Goal: Information Seeking & Learning: Learn about a topic

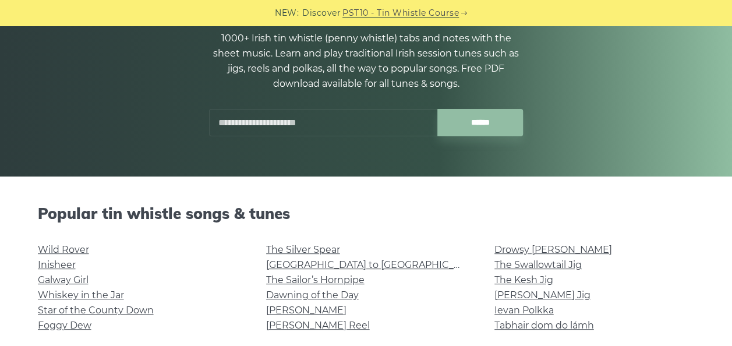
scroll to position [128, 0]
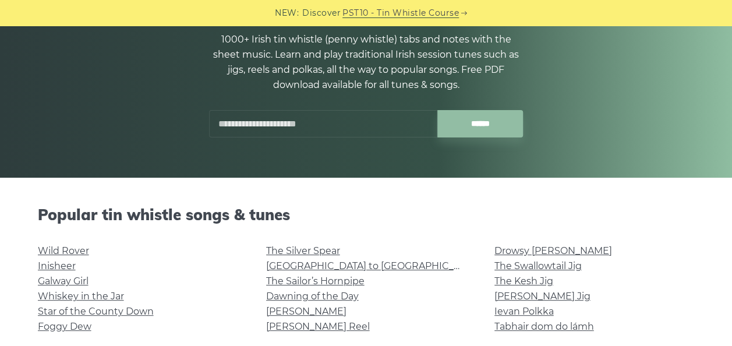
click at [300, 116] on input "text" at bounding box center [323, 123] width 228 height 27
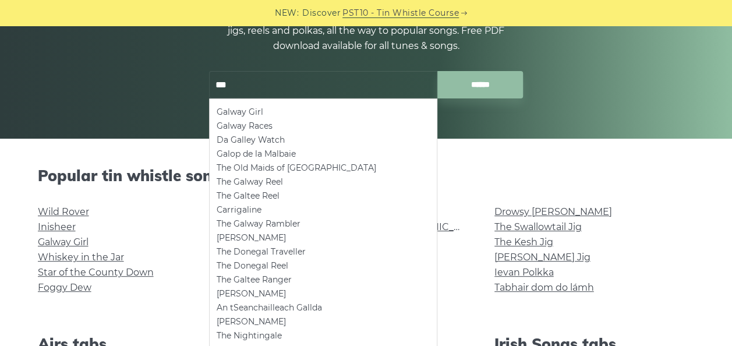
scroll to position [166, 0]
type input "*"
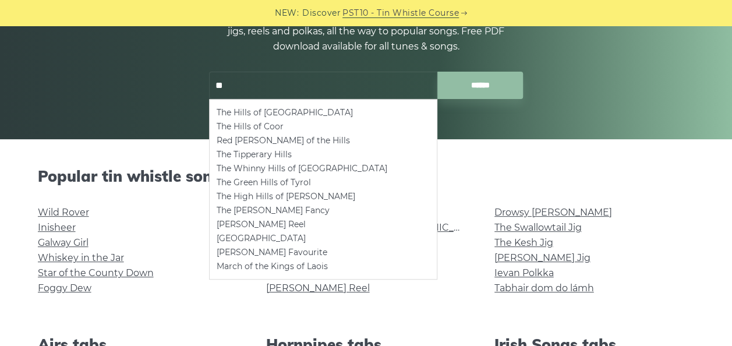
type input "*"
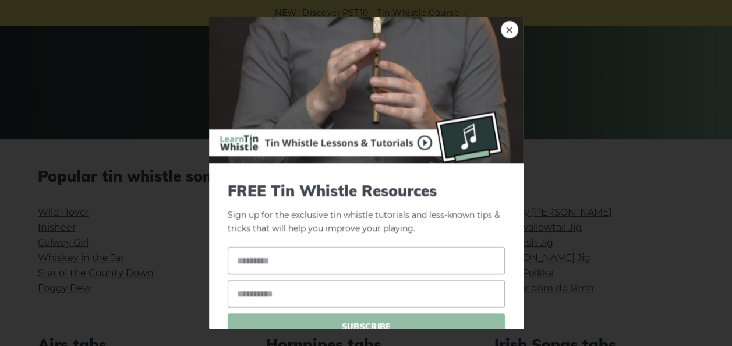
click at [502, 30] on link "×" at bounding box center [509, 29] width 17 height 17
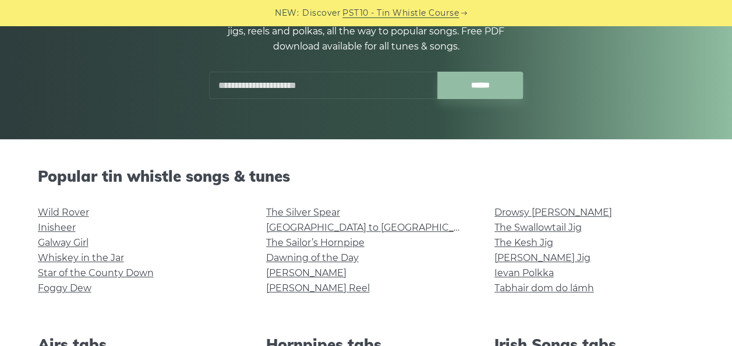
click at [338, 82] on input "text" at bounding box center [323, 85] width 228 height 27
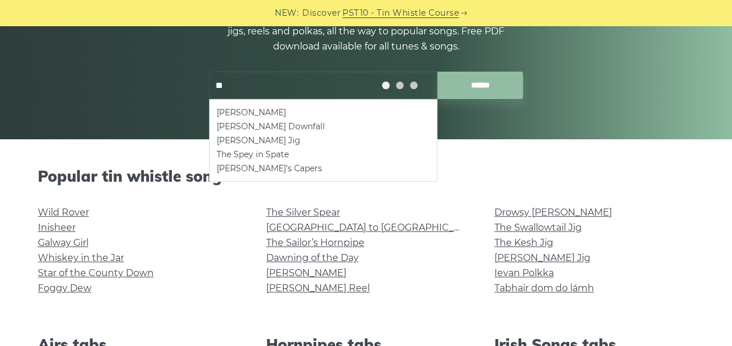
type input "*"
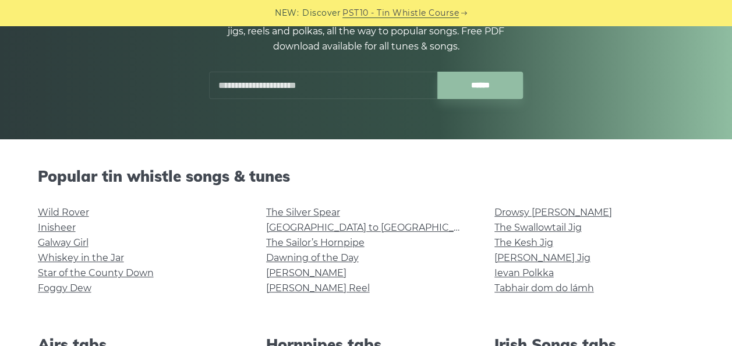
click at [78, 240] on link "Galway Girl" at bounding box center [63, 242] width 51 height 11
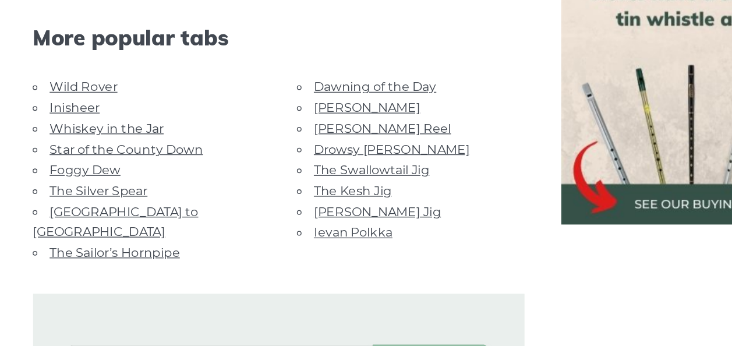
scroll to position [885, 0]
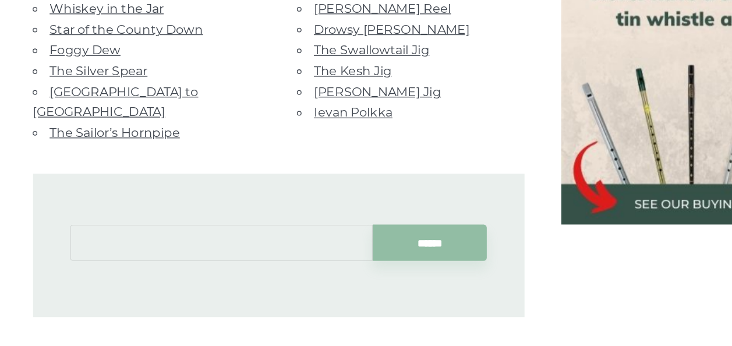
click at [224, 254] on input "text" at bounding box center [208, 267] width 229 height 27
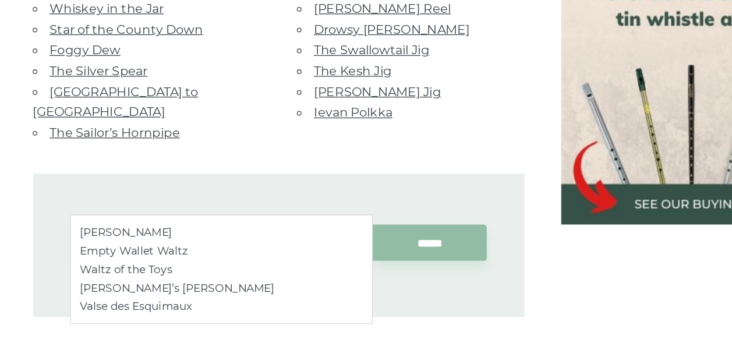
type input "*"
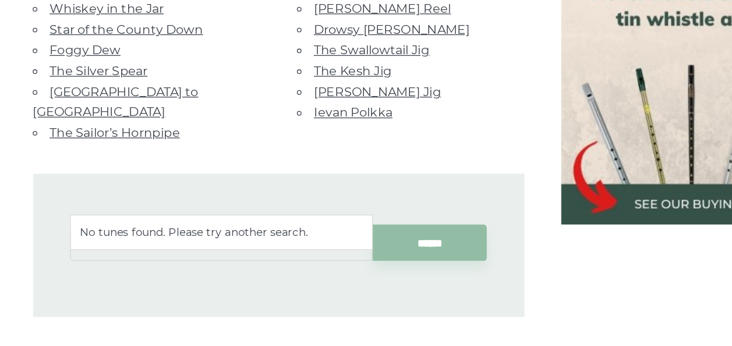
type input "*"
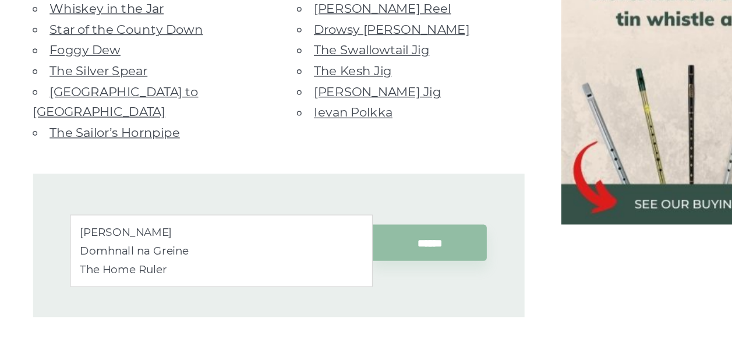
type input "*"
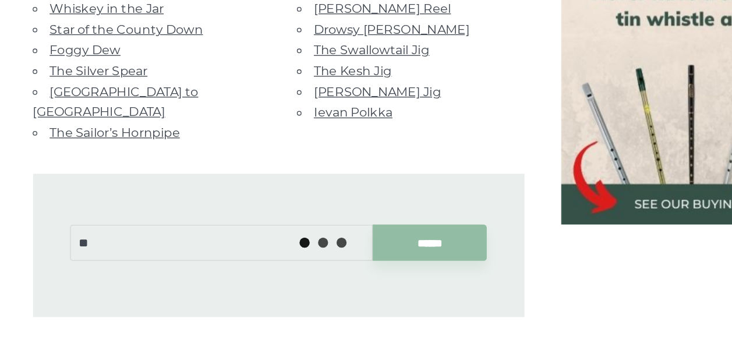
type input "*"
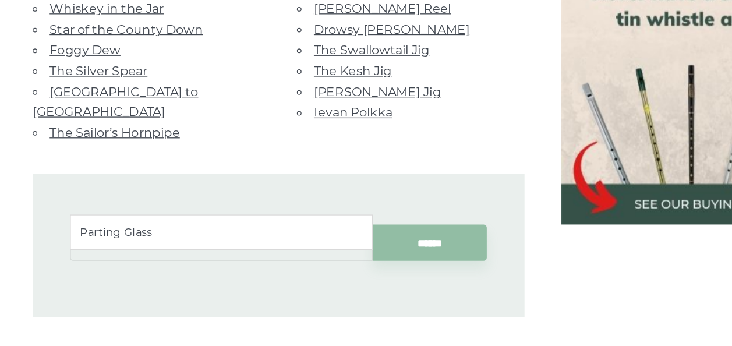
click at [144, 258] on li "Parting Glass" at bounding box center [209, 260] width 214 height 14
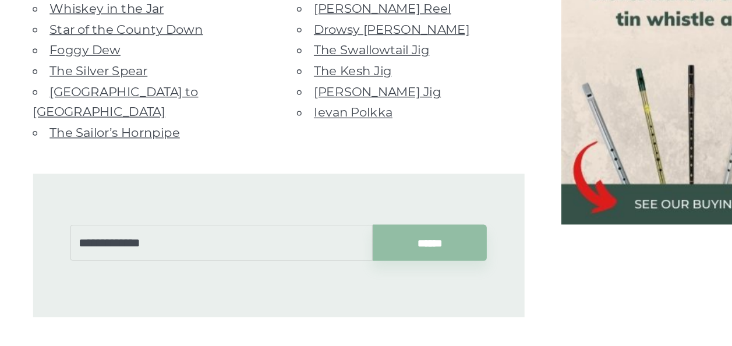
type input "**********"
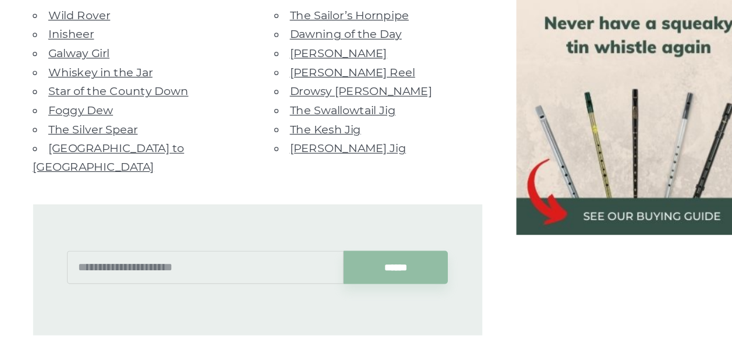
scroll to position [781, 0]
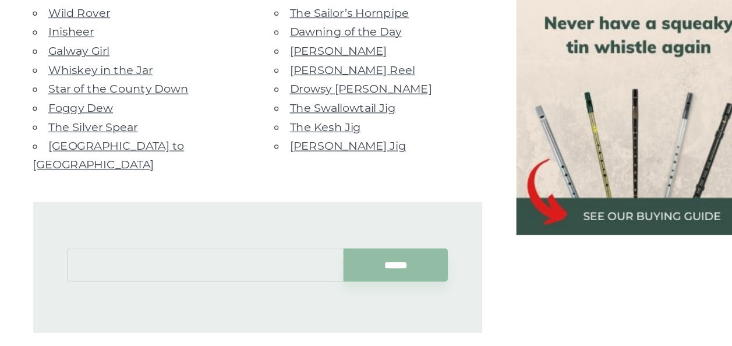
click at [220, 265] on input "text" at bounding box center [208, 278] width 229 height 27
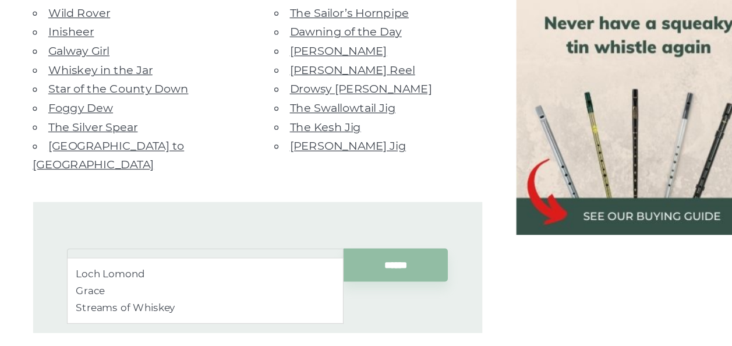
click at [172, 287] on li "Loch Lomond" at bounding box center [209, 286] width 214 height 14
type input "**********"
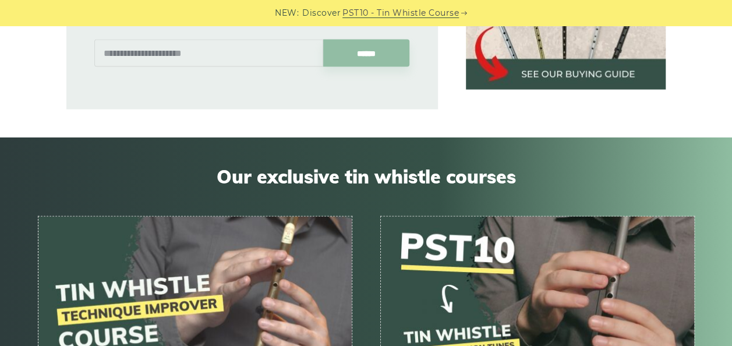
scroll to position [1227, 0]
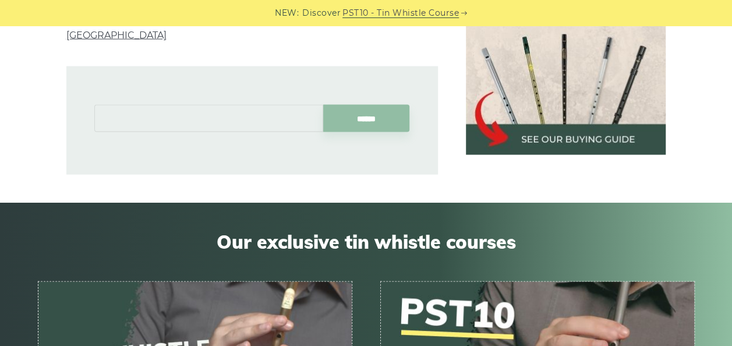
click at [243, 105] on input "text" at bounding box center [208, 118] width 229 height 27
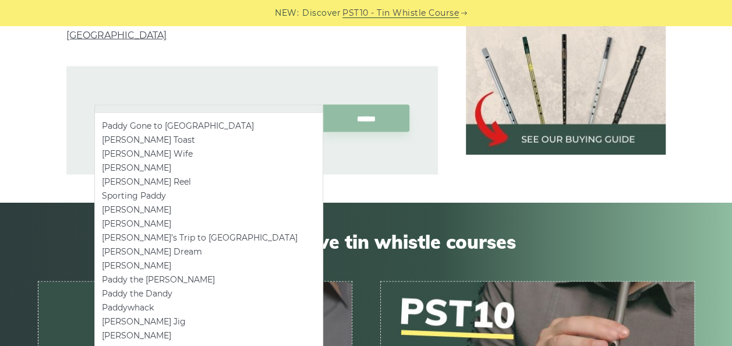
click at [200, 127] on li "Paddy Gone to France" at bounding box center [209, 126] width 214 height 14
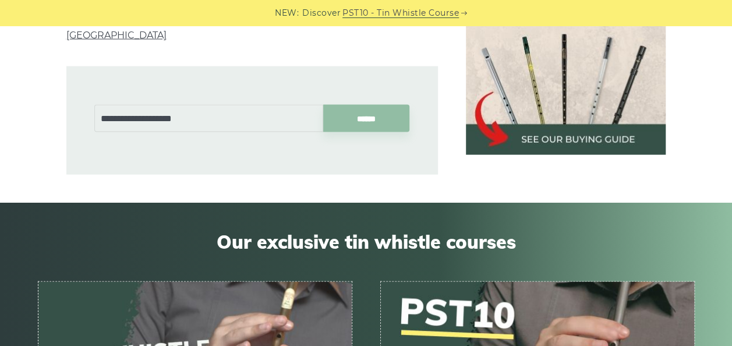
type input "**********"
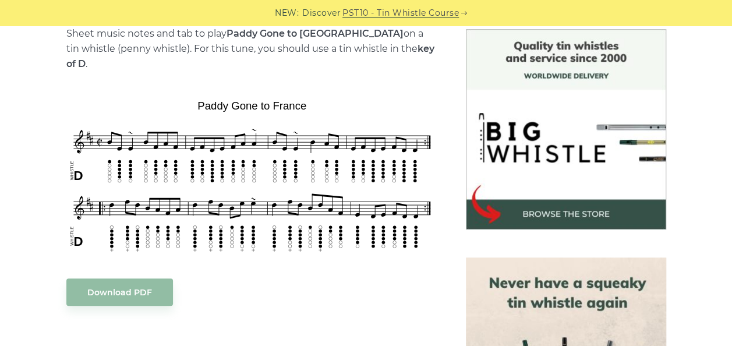
scroll to position [304, 0]
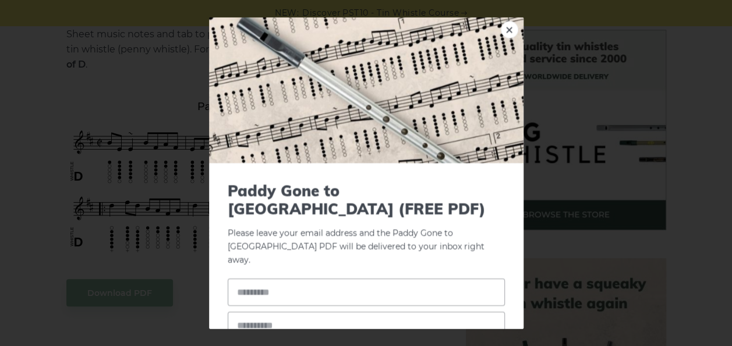
click at [501, 34] on link "×" at bounding box center [509, 29] width 17 height 17
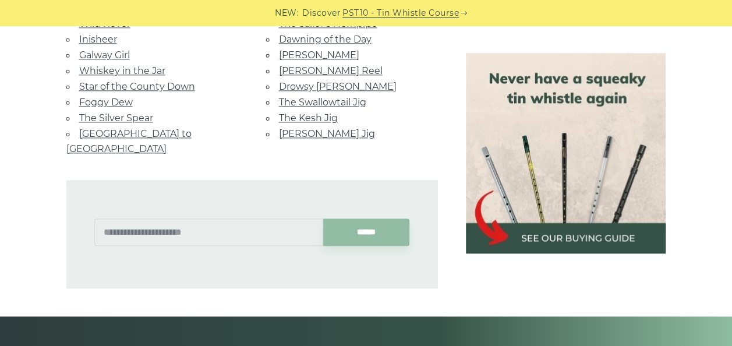
scroll to position [651, 0]
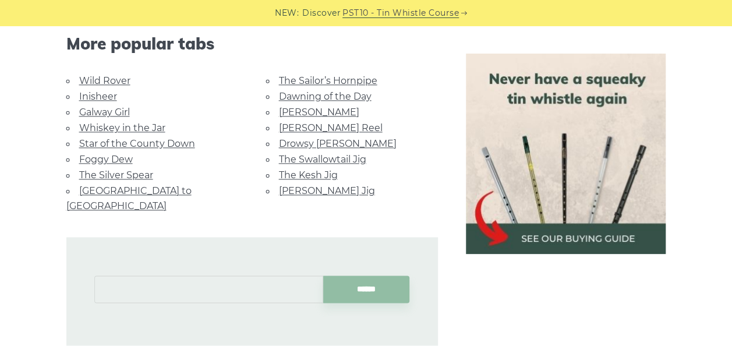
click at [201, 275] on input "text" at bounding box center [208, 288] width 229 height 27
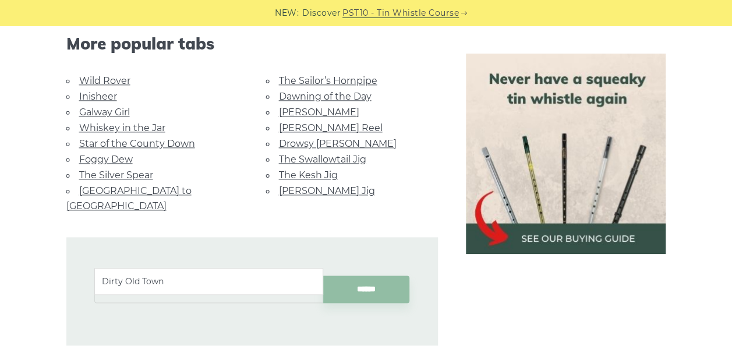
click at [152, 276] on li "Dirty Old Town" at bounding box center [209, 281] width 214 height 14
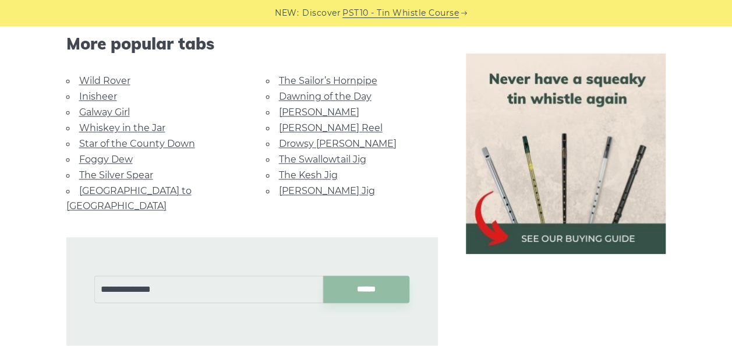
type input "**********"
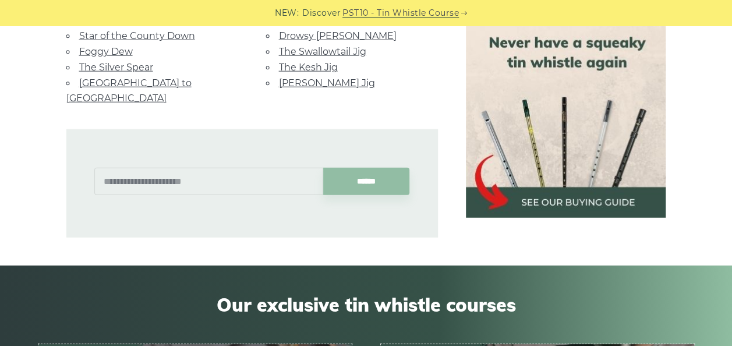
scroll to position [1421, 0]
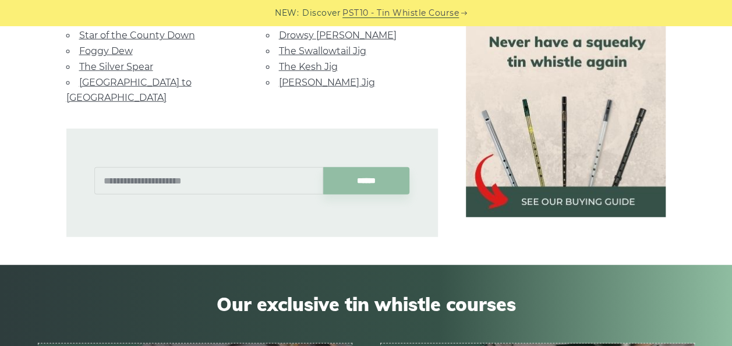
click at [269, 158] on div at bounding box center [276, 171] width 27 height 27
click at [266, 161] on div at bounding box center [276, 171] width 27 height 27
click at [171, 167] on input "text" at bounding box center [208, 180] width 229 height 27
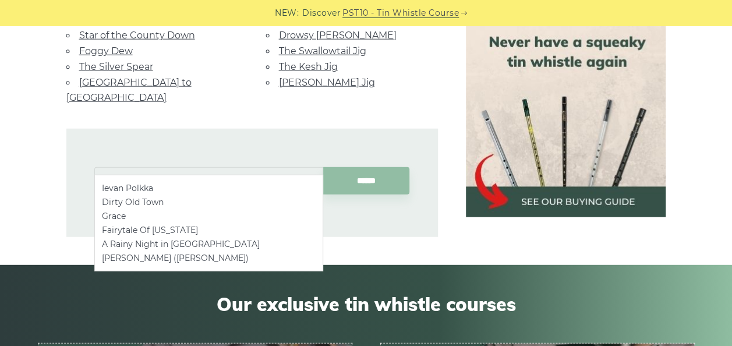
type input "*"
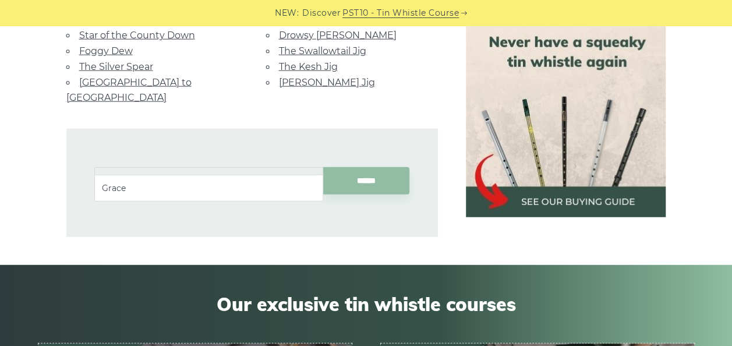
type input "*"
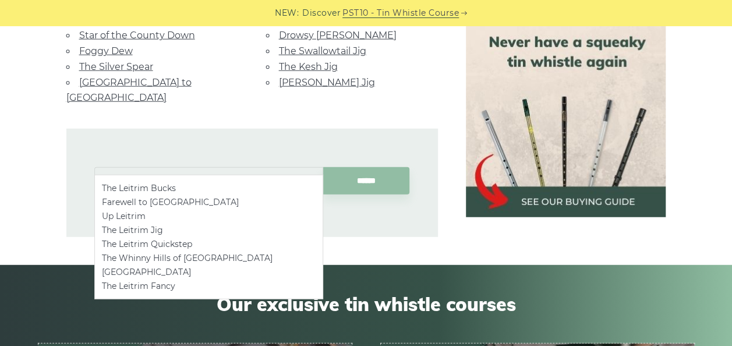
type input "*"
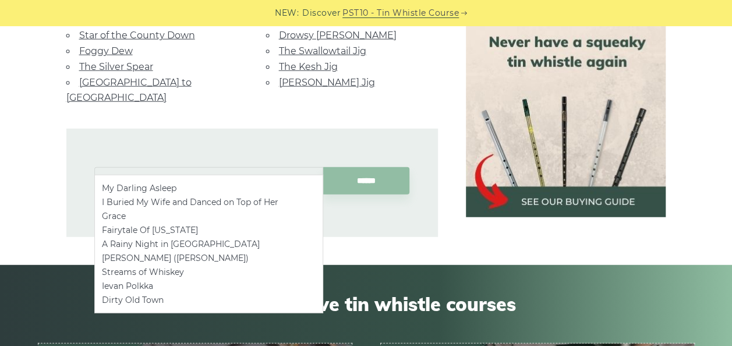
type input "*"
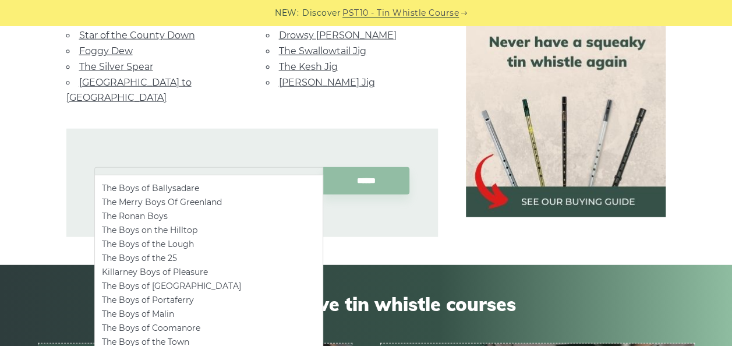
type input "*"
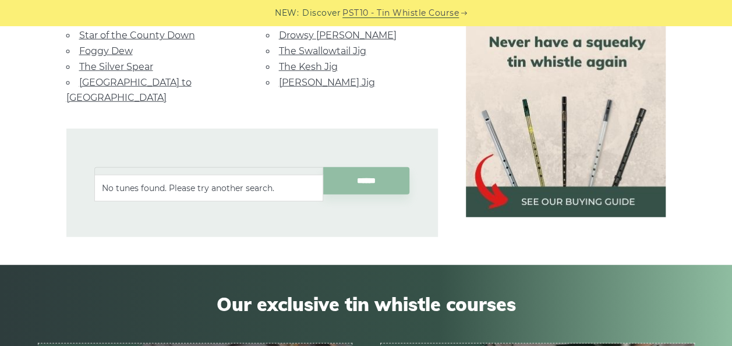
type input "*"
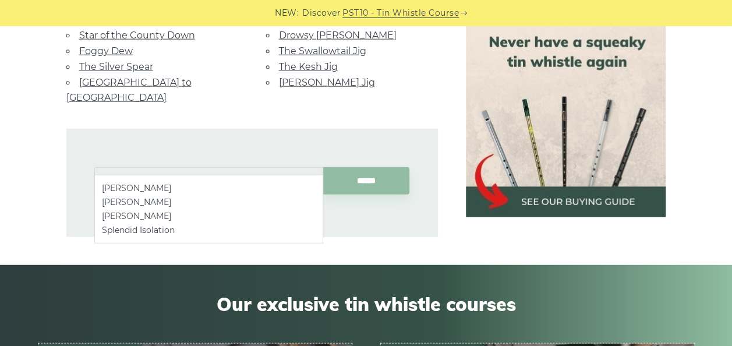
type input "*"
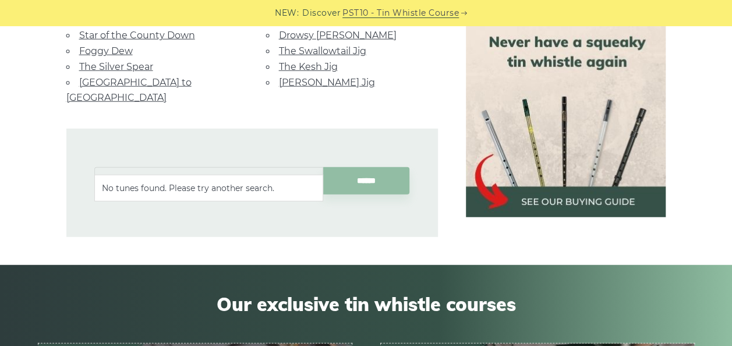
type input "*"
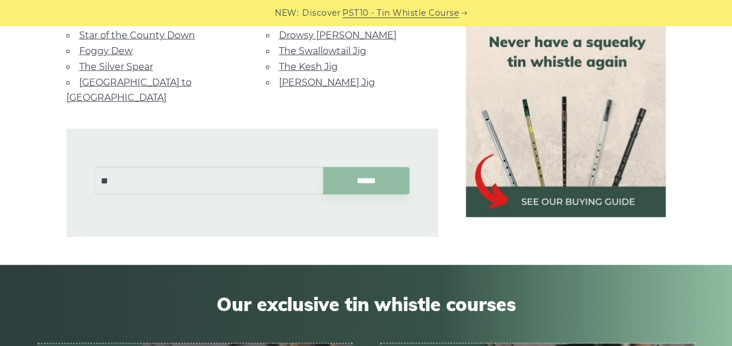
type input "*"
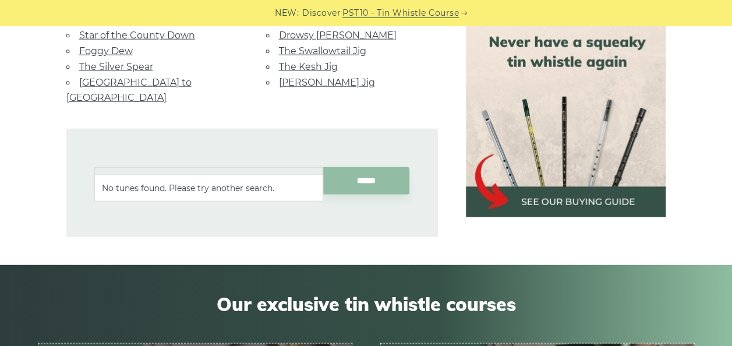
type input "*"
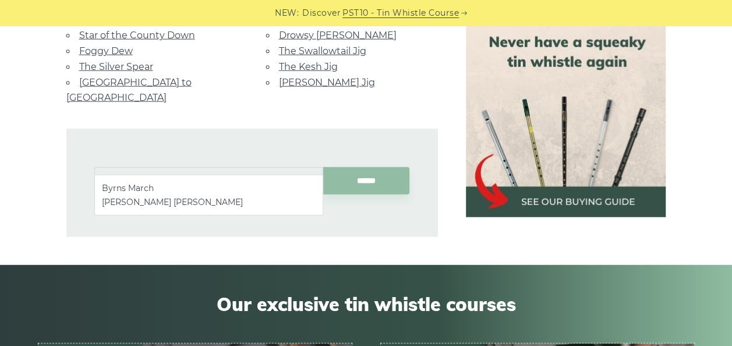
click at [150, 186] on li "Byrns March" at bounding box center [209, 188] width 214 height 14
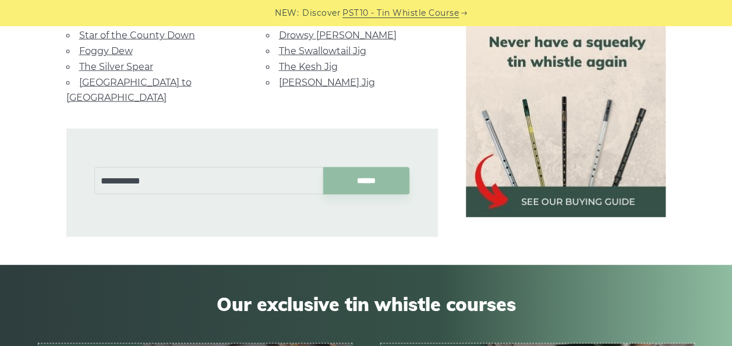
type input "**********"
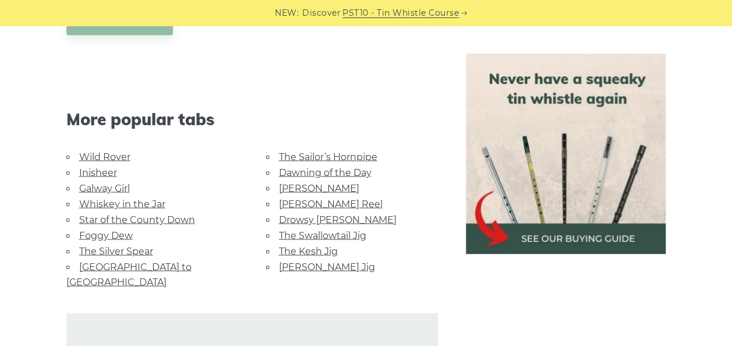
scroll to position [950, 0]
click at [165, 215] on link "Star of the County Down" at bounding box center [137, 218] width 116 height 11
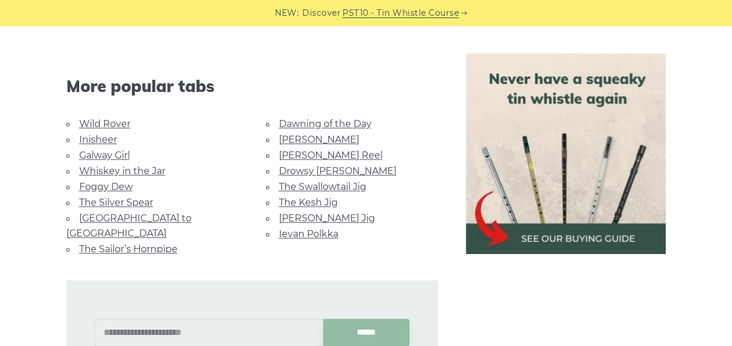
scroll to position [722, 0]
click at [114, 183] on link "Foggy Dew" at bounding box center [106, 185] width 54 height 11
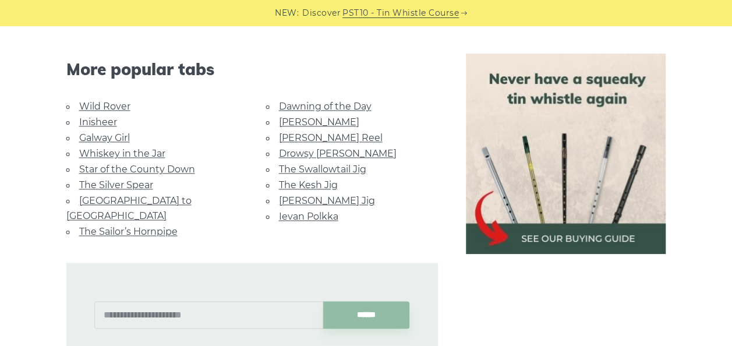
scroll to position [751, 0]
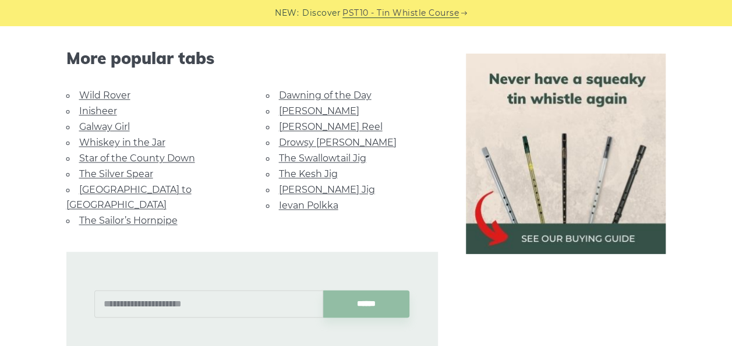
click at [215, 144] on li "Whiskey in the Jar" at bounding box center [152, 142] width 172 height 16
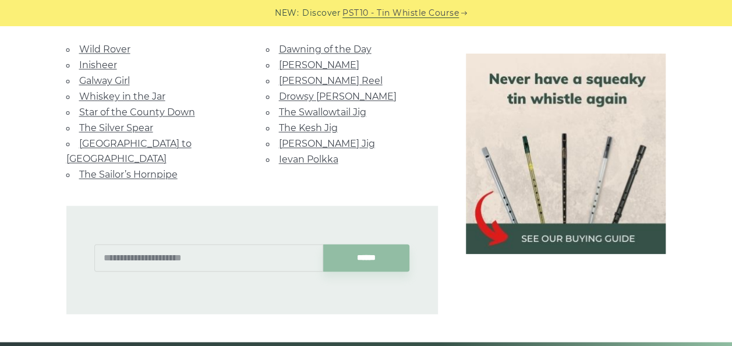
scroll to position [795, 0]
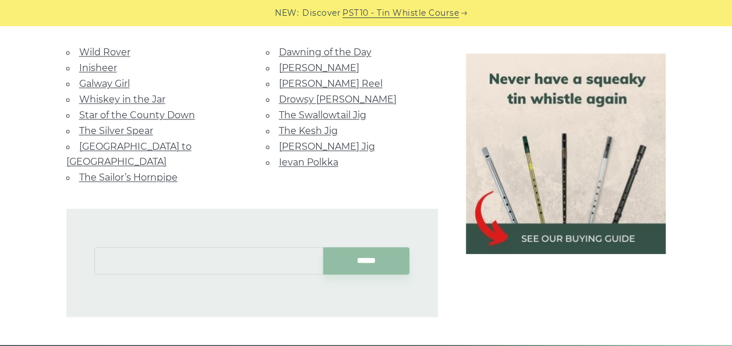
click at [214, 247] on input "text" at bounding box center [208, 260] width 229 height 27
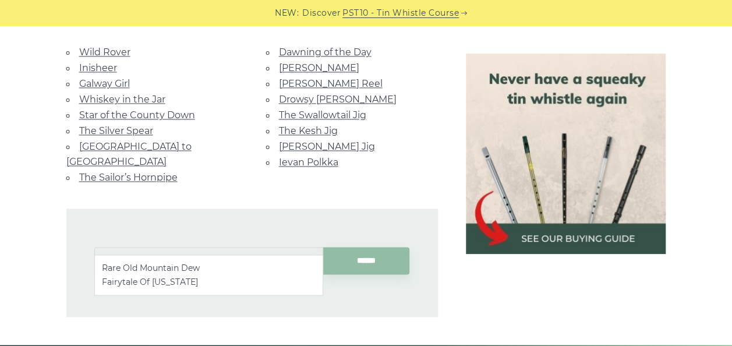
click at [208, 258] on ul "Rare Old Mountain Dew Fairytale Of [US_STATE]" at bounding box center [208, 274] width 229 height 41
click at [200, 265] on li "Rare Old Mountain Dew" at bounding box center [209, 268] width 214 height 14
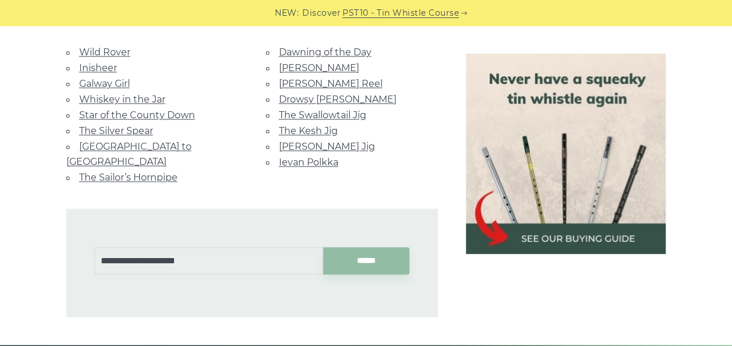
type input "**********"
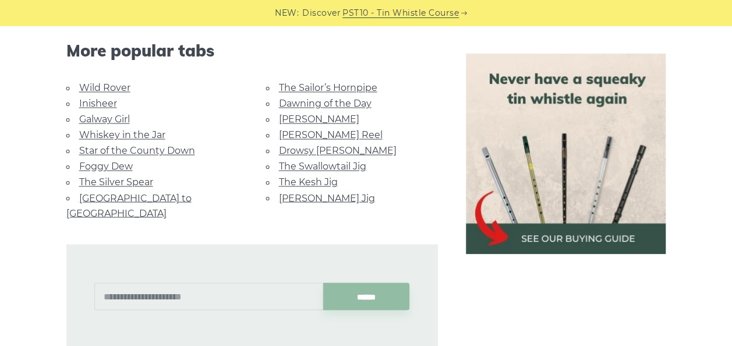
scroll to position [913, 0]
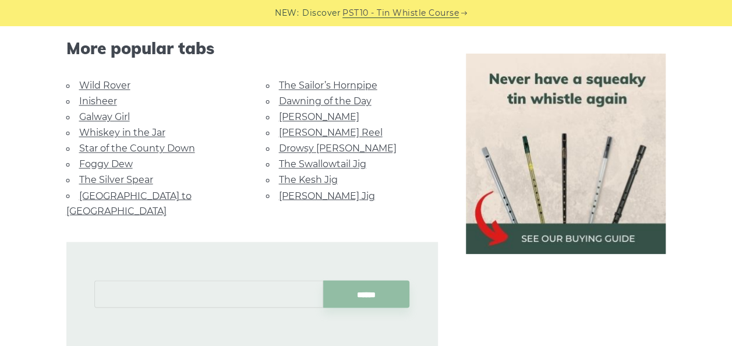
click at [215, 280] on input "text" at bounding box center [208, 293] width 229 height 27
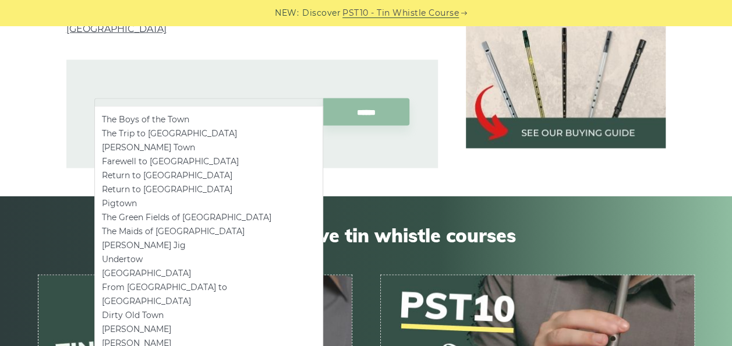
scroll to position [1093, 0]
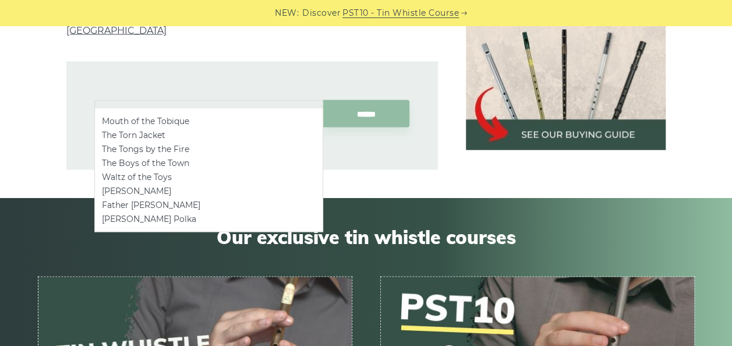
type input "*"
click at [165, 119] on li "A Rainy Night in [GEOGRAPHIC_DATA]" at bounding box center [209, 121] width 214 height 14
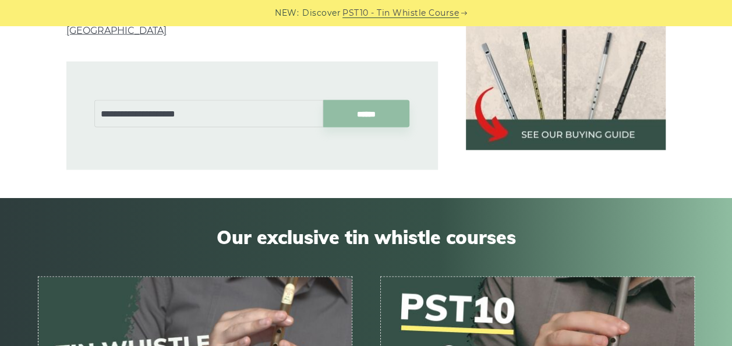
type input "**********"
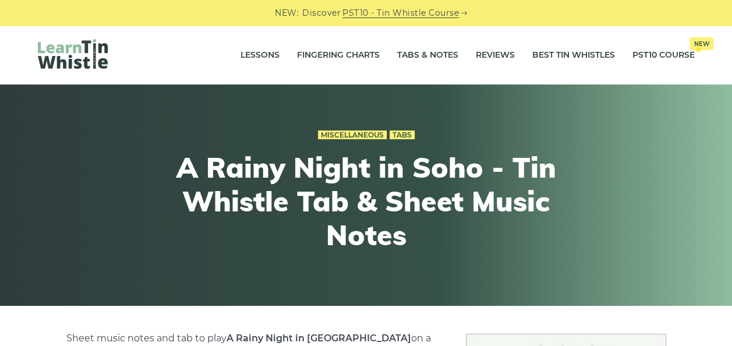
click at [165, 119] on div "Miscellaneous Tabs A Rainy Night in Soho - Tin Whistle Tab & Sheet Music Notes" at bounding box center [366, 195] width 428 height 192
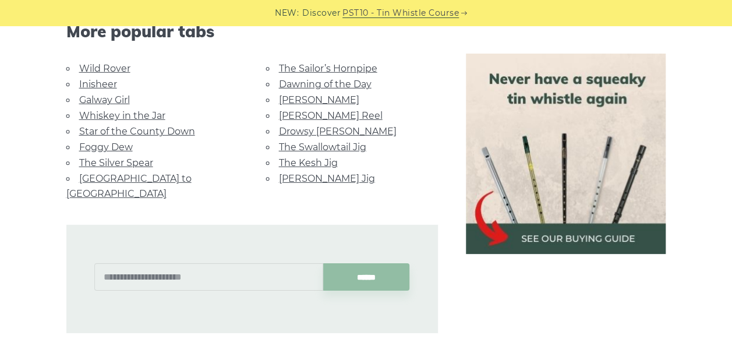
scroll to position [1673, 0]
click at [207, 263] on input "text" at bounding box center [208, 276] width 229 height 27
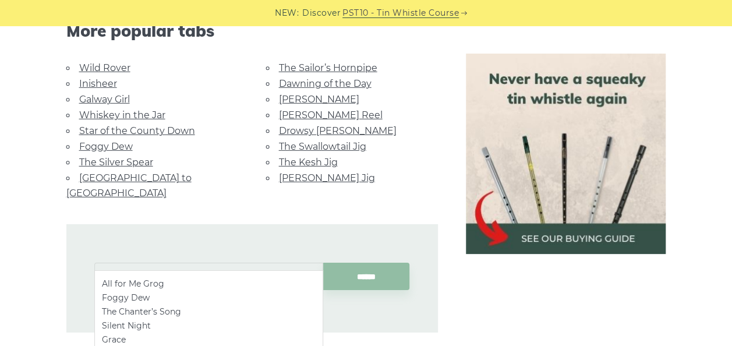
type input "*"
click at [173, 327] on li "Nancy Mulligan (Ed Sheeran)" at bounding box center [209, 325] width 214 height 14
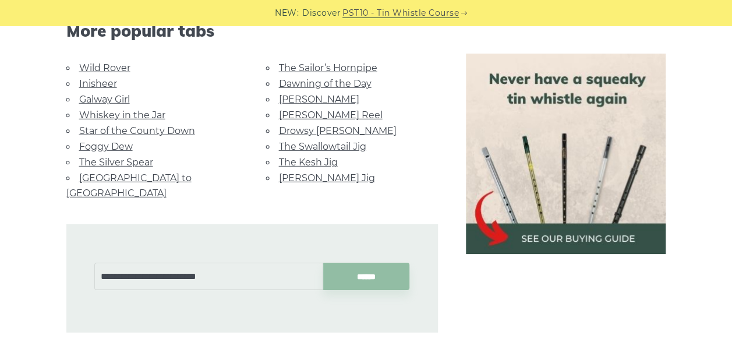
type input "**********"
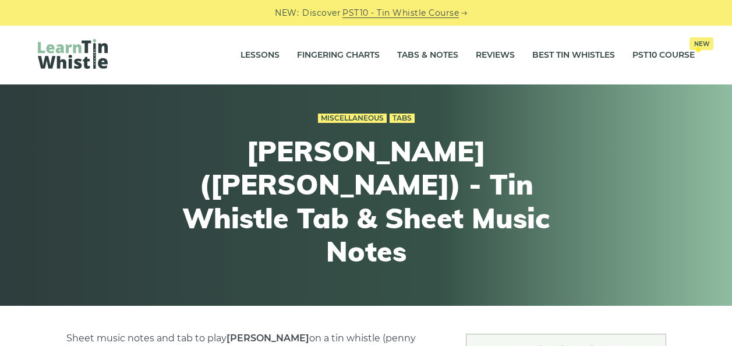
click at [362, 249] on h1 "[PERSON_NAME] ([PERSON_NAME]) - Tin Whistle Tab & Sheet Music Notes" at bounding box center [366, 201] width 428 height 134
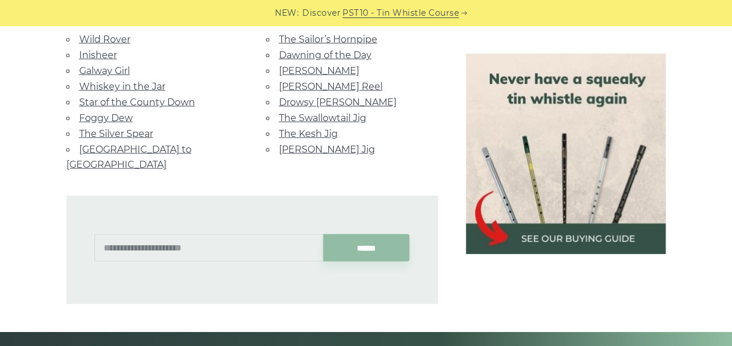
scroll to position [1382, 0]
click at [195, 233] on input "text" at bounding box center [208, 246] width 229 height 27
